Goal: Task Accomplishment & Management: Complete application form

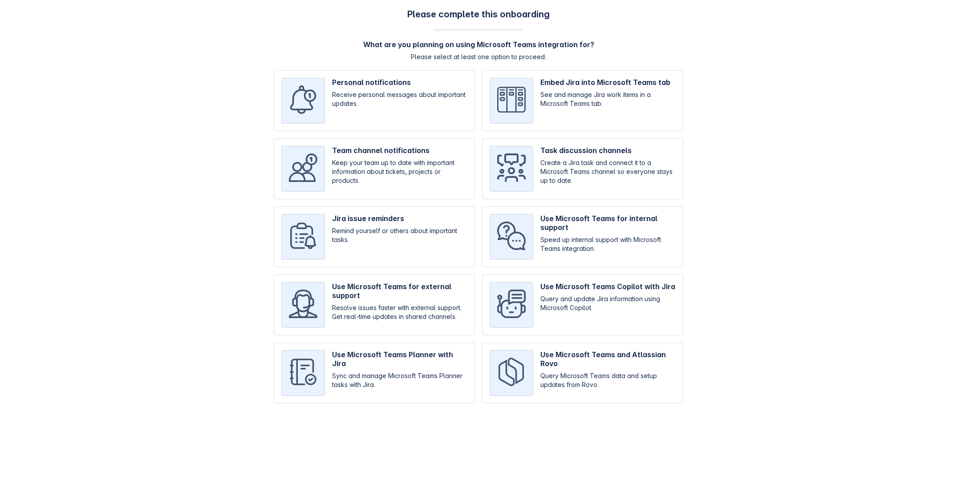
click at [576, 109] on input "checkbox" at bounding box center [582, 100] width 201 height 61
checkbox input "true"
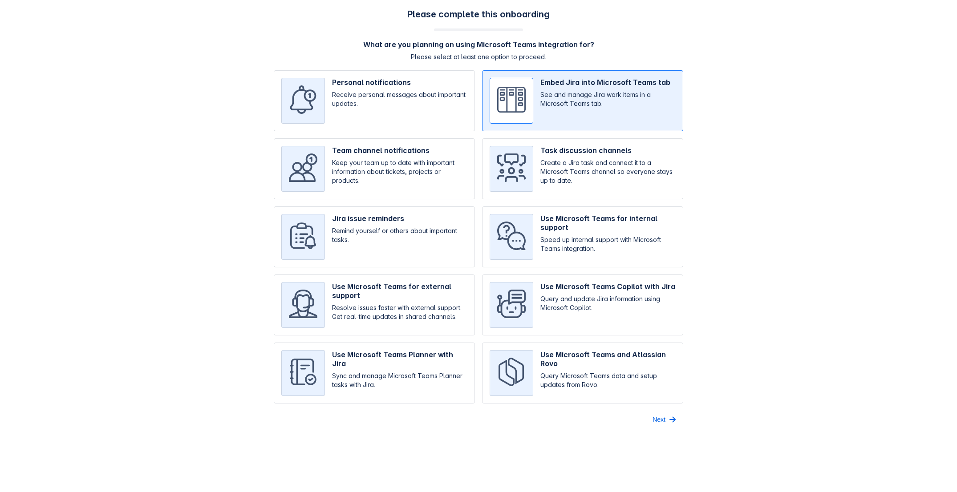
click at [653, 418] on span "Next" at bounding box center [659, 420] width 13 height 14
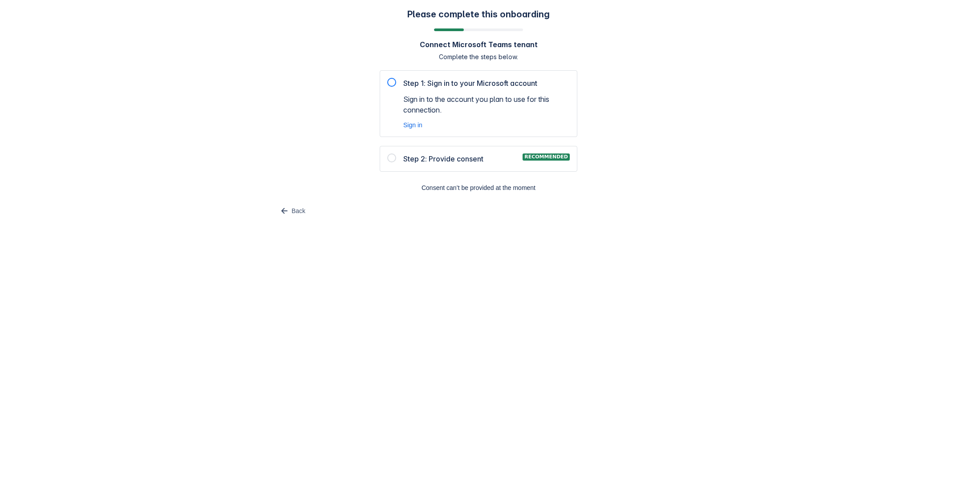
click at [392, 83] on div at bounding box center [391, 82] width 9 height 9
click at [393, 83] on div at bounding box center [391, 82] width 9 height 9
click at [413, 122] on span "Sign in" at bounding box center [412, 125] width 19 height 9
click at [412, 124] on span "Sign in" at bounding box center [412, 125] width 19 height 9
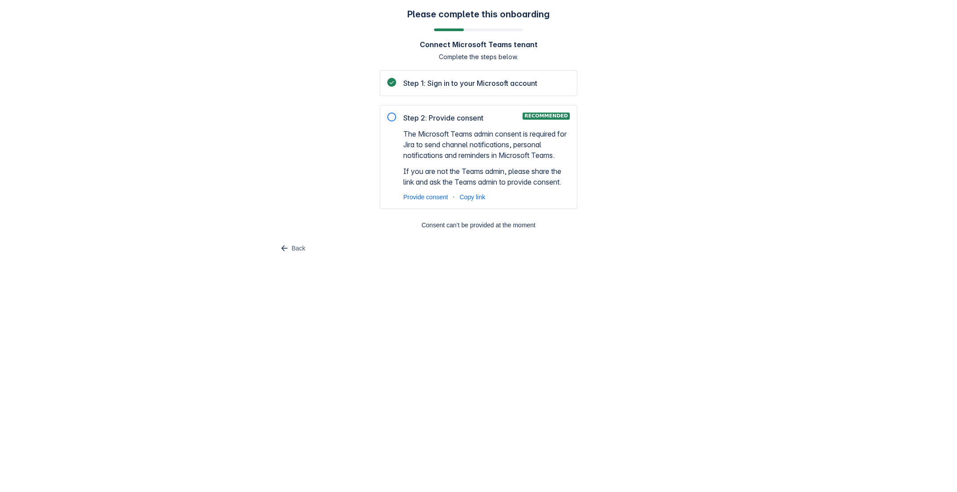
click at [393, 116] on div at bounding box center [391, 117] width 9 height 9
click at [427, 195] on span "Provide consent" at bounding box center [425, 197] width 45 height 9
